Goal: Transaction & Acquisition: Obtain resource

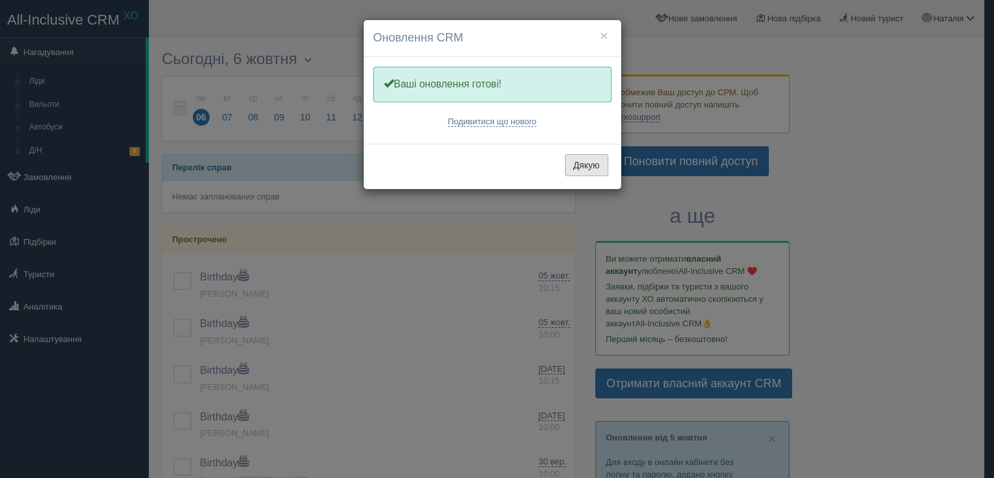
click at [592, 161] on button "Дякую" at bounding box center [586, 165] width 43 height 22
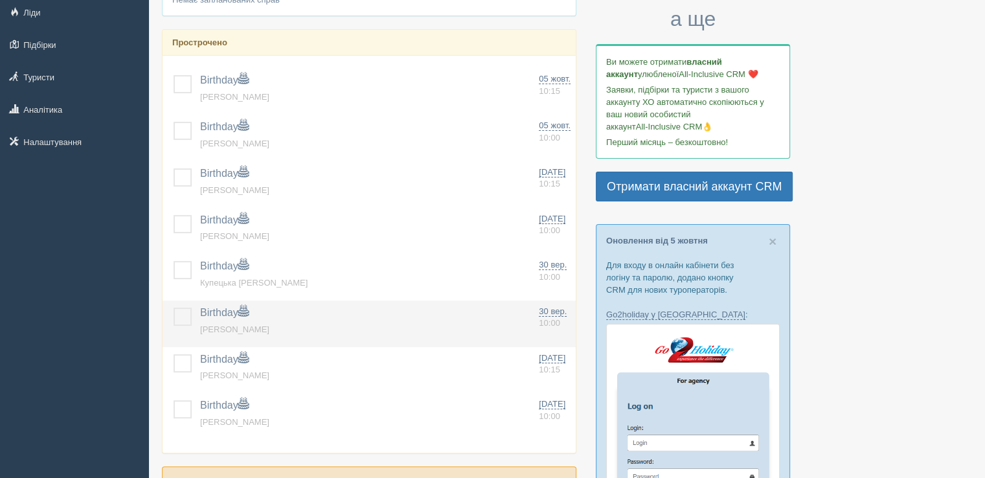
scroll to position [259, 0]
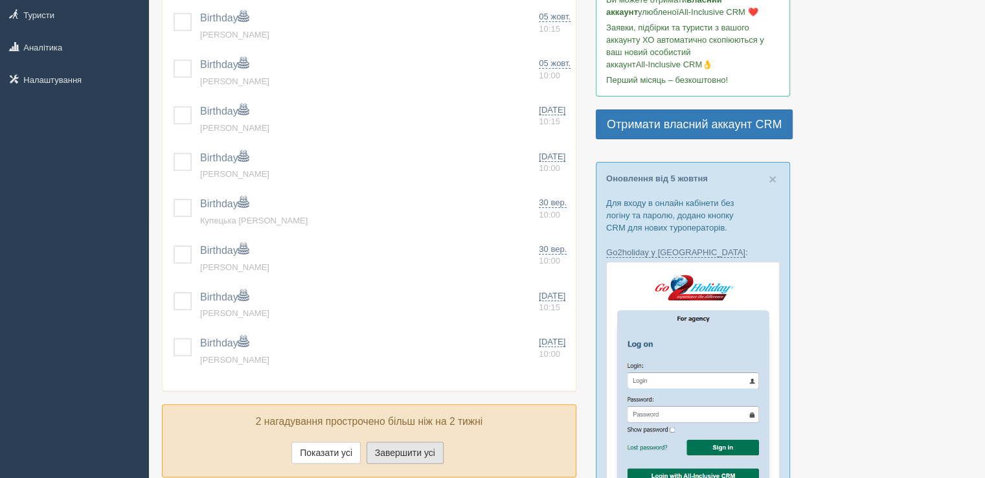
click at [394, 446] on button "Завершити усі" at bounding box center [404, 452] width 77 height 22
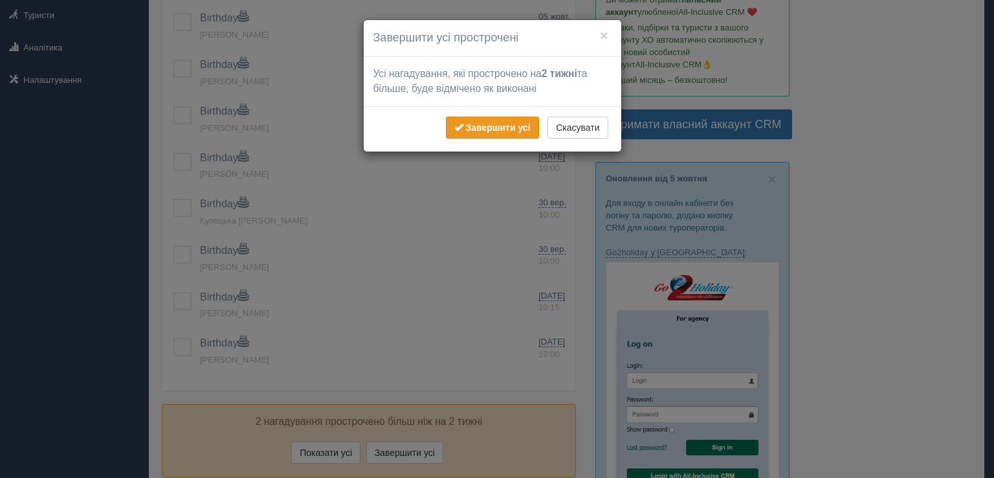
drag, startPoint x: 492, startPoint y: 128, endPoint x: 491, endPoint y: 118, distance: 9.8
click at [492, 122] on b "Завершити усі" at bounding box center [497, 127] width 65 height 10
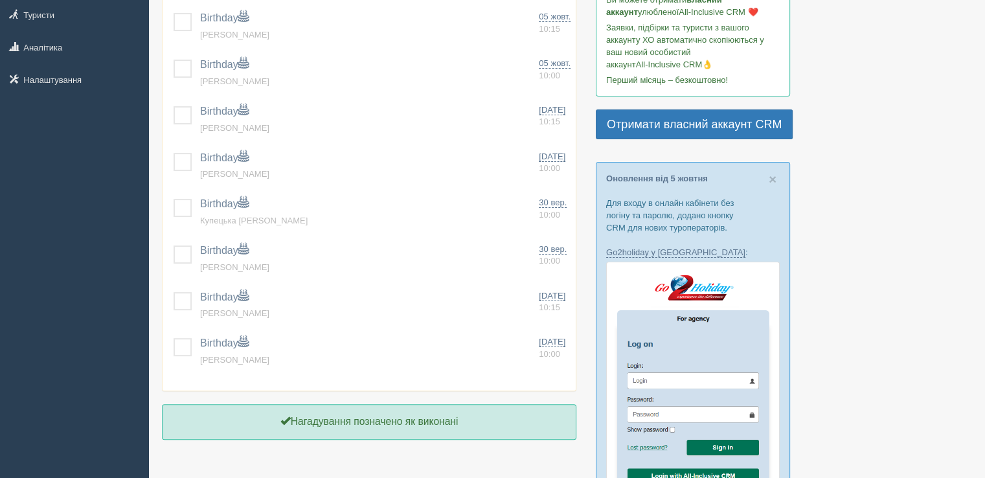
scroll to position [0, 0]
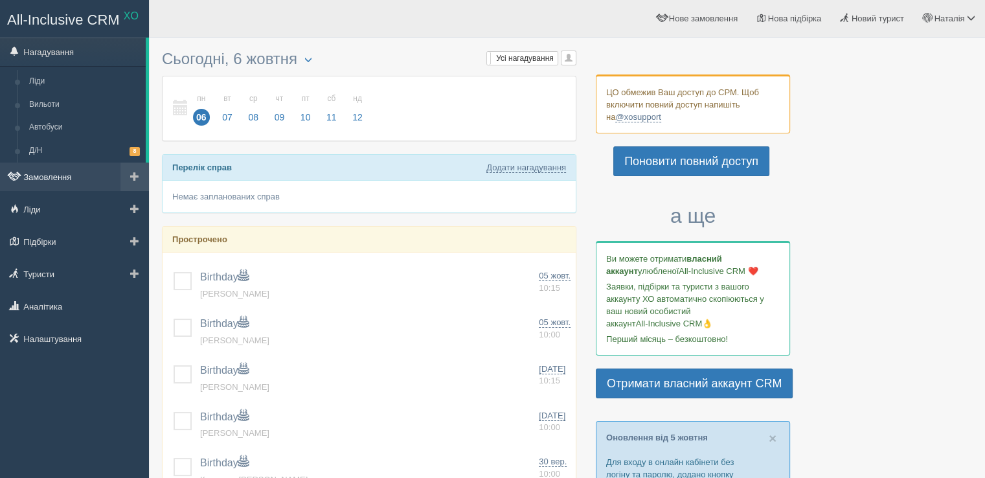
click at [53, 175] on link "Замовлення" at bounding box center [74, 176] width 149 height 28
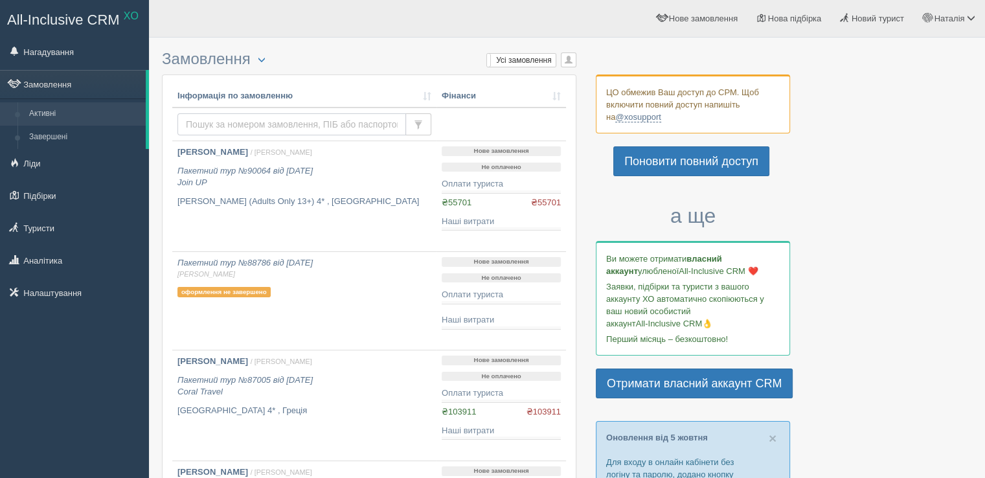
click at [298, 118] on input "text" at bounding box center [291, 124] width 229 height 22
type input "януш"
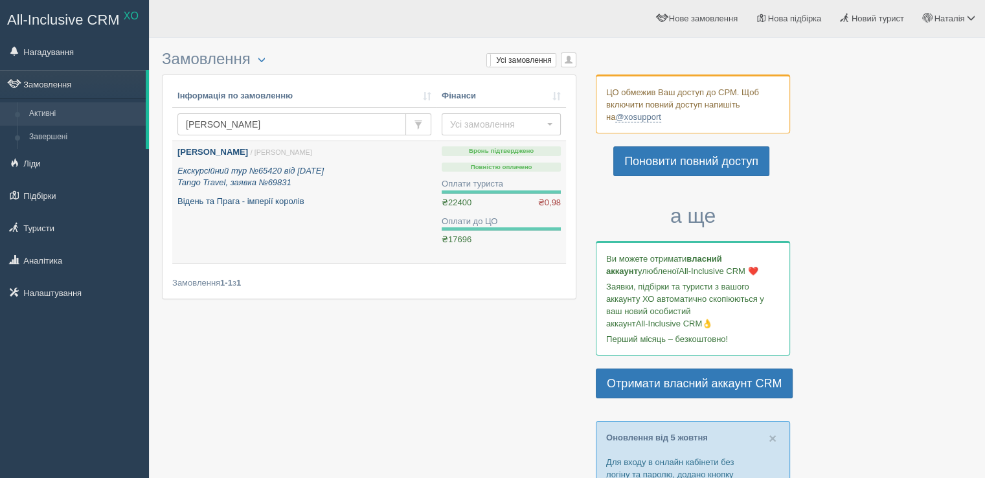
click at [284, 177] on icon "Екскурсійний тур №65420 від 16.12.2024 Tango Travel, заявка №69831" at bounding box center [250, 177] width 146 height 22
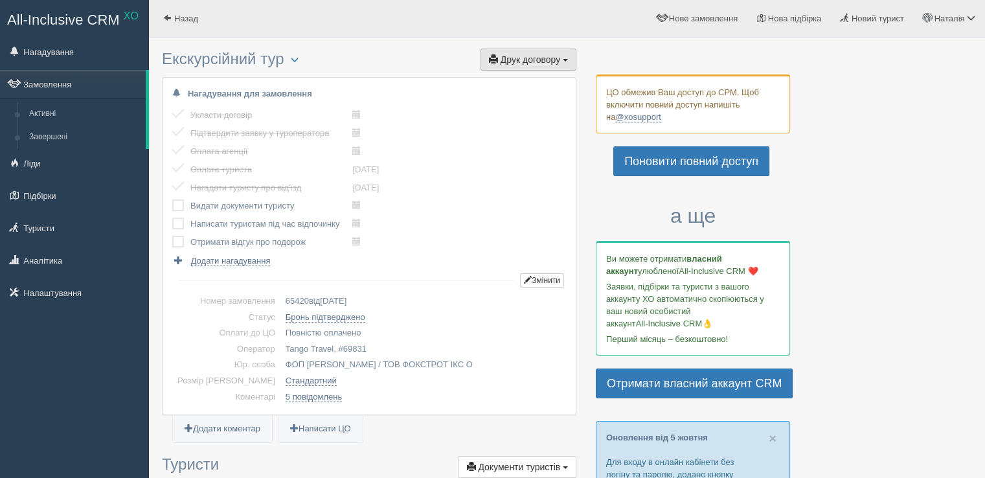
click at [520, 67] on button "Друк договору Друк" at bounding box center [528, 60] width 96 height 22
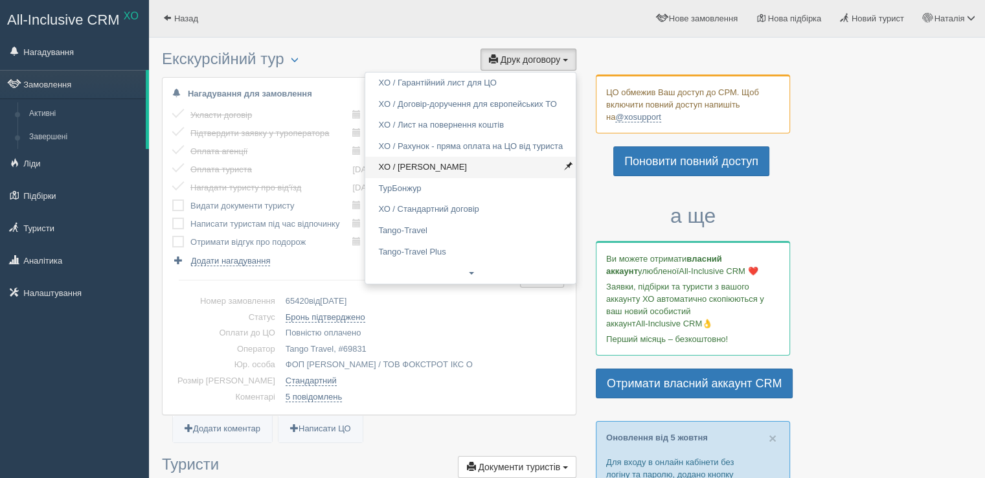
click at [479, 170] on link "XO / Танго Тревел" at bounding box center [470, 167] width 210 height 21
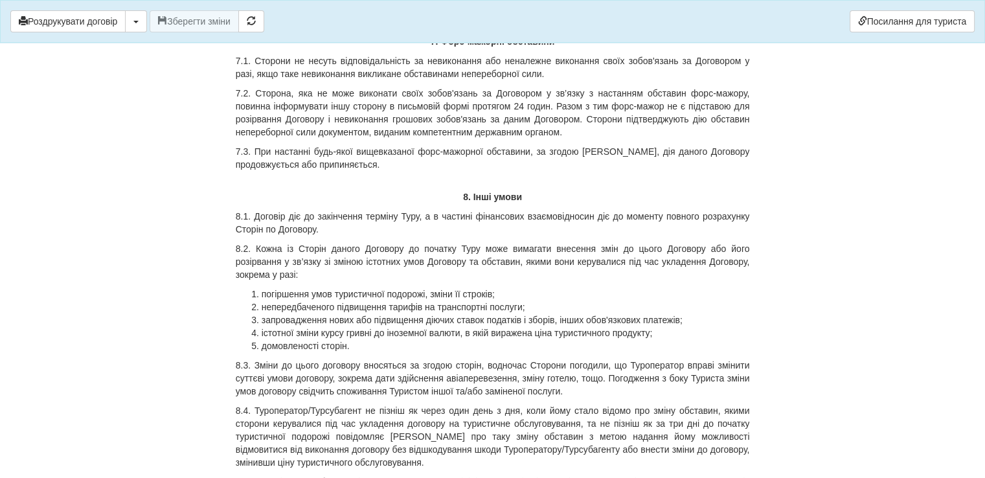
scroll to position [5882, 0]
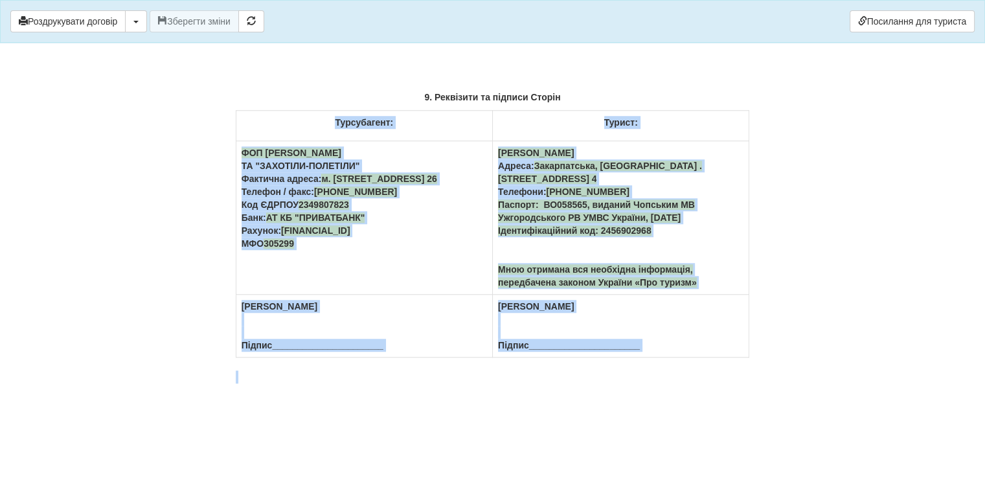
drag, startPoint x: 336, startPoint y: 120, endPoint x: 673, endPoint y: 356, distance: 411.8
copy div "Loremipsumd: Sitame: CON Adipiscingeli Seddoei Temporincidid UT "LABOREET-DOLOR…"
